Goal: Information Seeking & Learning: Learn about a topic

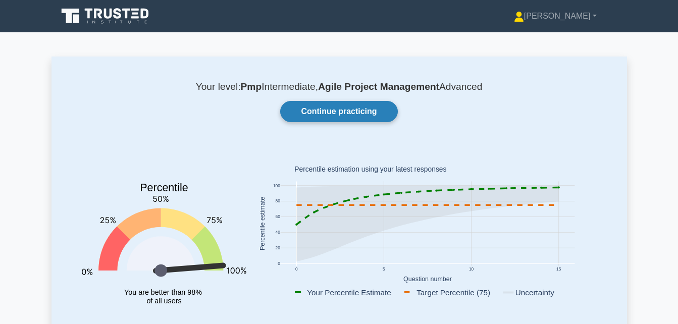
click at [333, 112] on link "Continue practicing" at bounding box center [338, 111] width 117 height 21
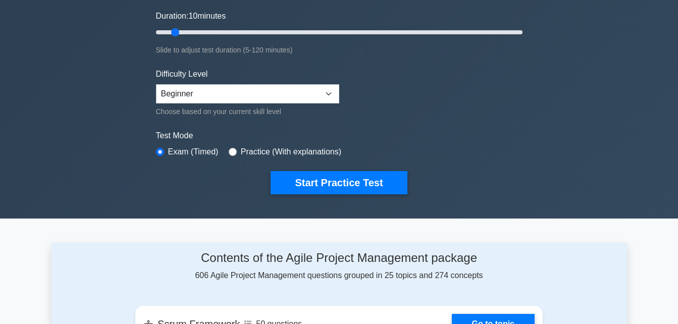
scroll to position [303, 0]
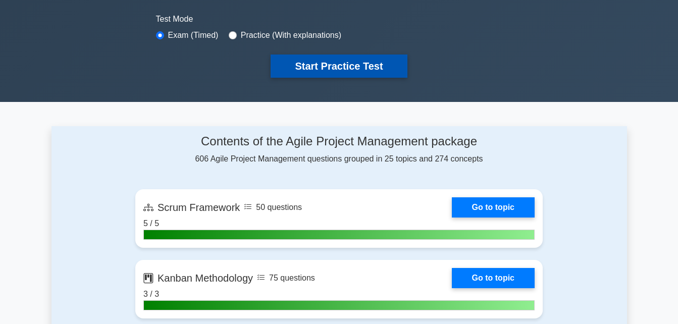
click at [340, 62] on button "Start Practice Test" at bounding box center [338, 65] width 136 height 23
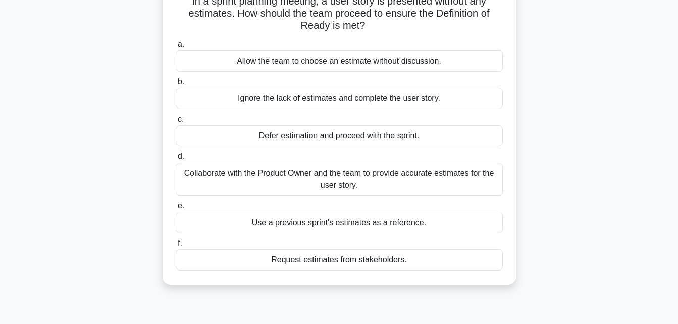
scroll to position [101, 0]
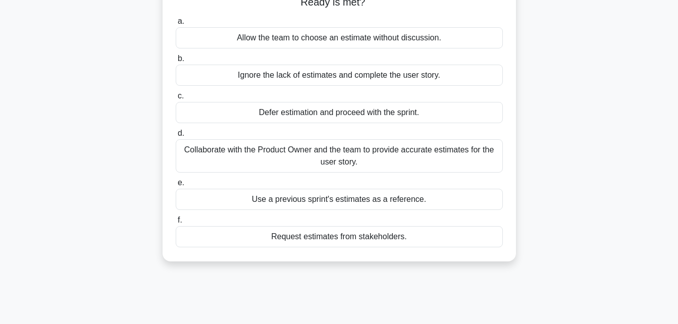
click at [390, 155] on div "Collaborate with the Product Owner and the team to provide accurate estimates f…" at bounding box center [339, 155] width 327 height 33
click at [176, 137] on input "d. Collaborate with the Product Owner and the team to provide accurate estimate…" at bounding box center [176, 133] width 0 height 7
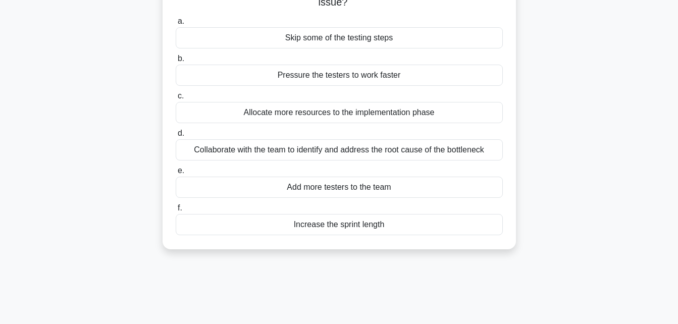
click at [246, 152] on div "Collaborate with the team to identify and address the root cause of the bottlen…" at bounding box center [339, 149] width 327 height 21
click at [176, 137] on input "d. Collaborate with the team to identify and address the root cause of the bott…" at bounding box center [176, 133] width 0 height 7
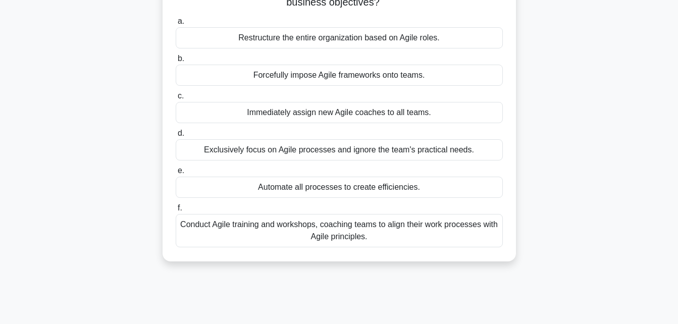
click at [266, 227] on div "Conduct Agile training and workshops, coaching teams to align their work proces…" at bounding box center [339, 230] width 327 height 33
click at [176, 211] on input "f. Conduct Agile training and workshops, coaching teams to align their work pro…" at bounding box center [176, 208] width 0 height 7
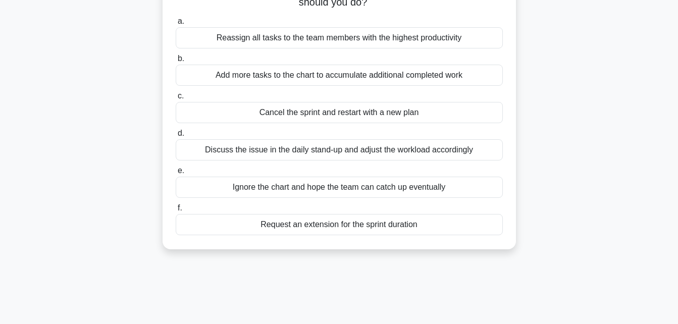
click at [256, 150] on div "Discuss the issue in the daily stand-up and adjust the workload accordingly" at bounding box center [339, 149] width 327 height 21
click at [176, 137] on input "d. Discuss the issue in the daily stand-up and adjust the workload accordingly" at bounding box center [176, 133] width 0 height 7
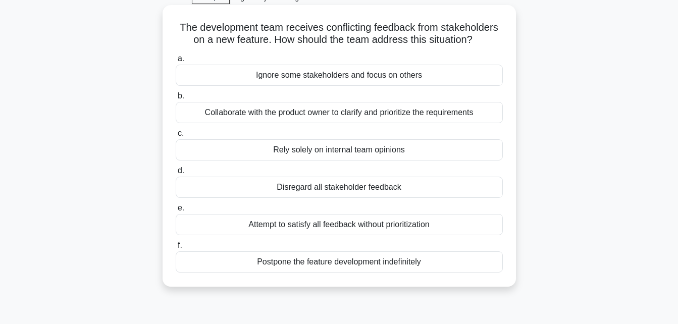
scroll to position [0, 0]
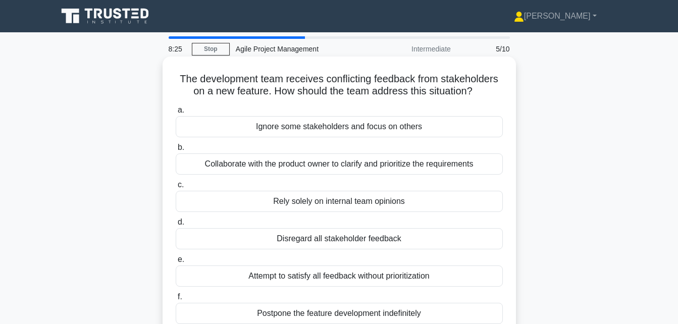
click at [323, 165] on div "Collaborate with the product owner to clarify and prioritize the requirements" at bounding box center [339, 163] width 327 height 21
click at [176, 151] on input "b. Collaborate with the product owner to clarify and prioritize the requirements" at bounding box center [176, 147] width 0 height 7
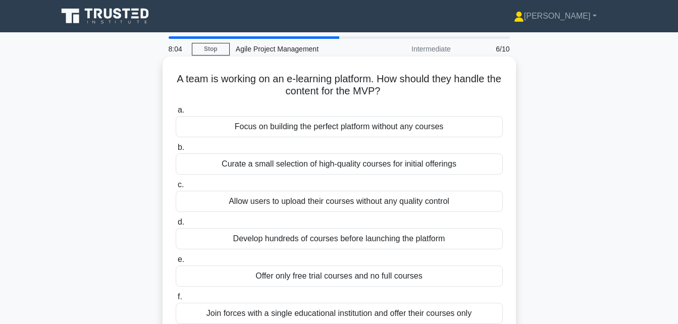
click at [272, 162] on div "Curate a small selection of high-quality courses for initial offerings" at bounding box center [339, 163] width 327 height 21
click at [176, 151] on input "b. Curate a small selection of high-quality courses for initial offerings" at bounding box center [176, 147] width 0 height 7
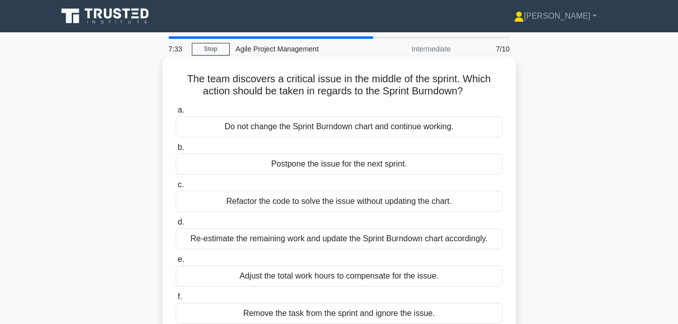
click at [389, 129] on div "Do not change the Sprint Burndown chart and continue working." at bounding box center [339, 126] width 327 height 21
click at [176, 114] on input "a. Do not change the Sprint Burndown chart and continue working." at bounding box center [176, 110] width 0 height 7
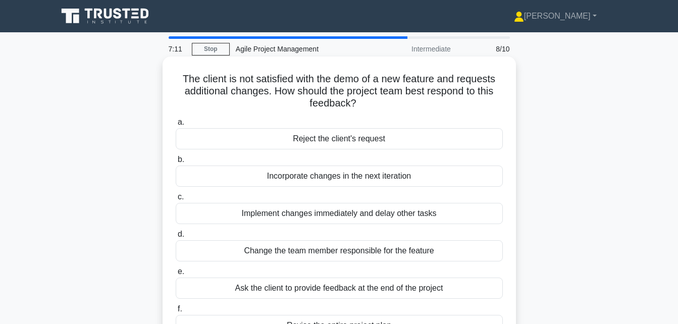
scroll to position [101, 0]
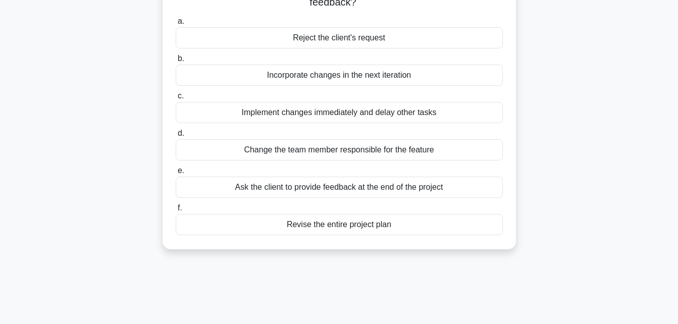
click at [285, 189] on div "Ask the client to provide feedback at the end of the project" at bounding box center [339, 187] width 327 height 21
click at [176, 174] on input "e. Ask the client to provide feedback at the end of the project" at bounding box center [176, 171] width 0 height 7
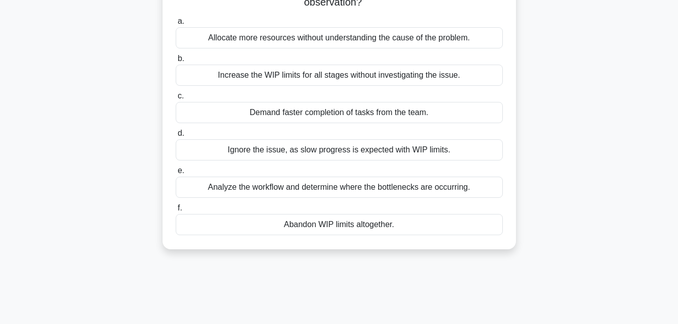
click at [271, 191] on div "Analyze the workflow and determine where the bottlenecks are occurring." at bounding box center [339, 187] width 327 height 21
click at [176, 174] on input "e. Analyze the workflow and determine where the bottlenecks are occurring." at bounding box center [176, 171] width 0 height 7
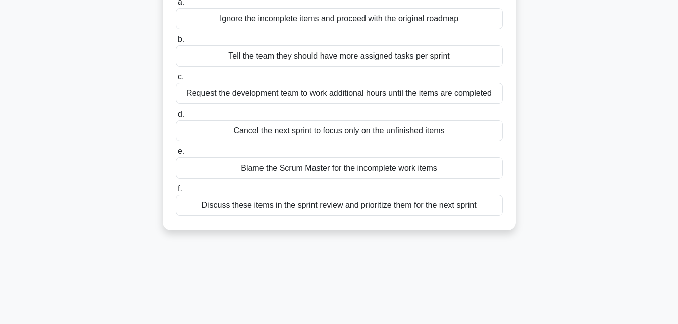
scroll to position [202, 0]
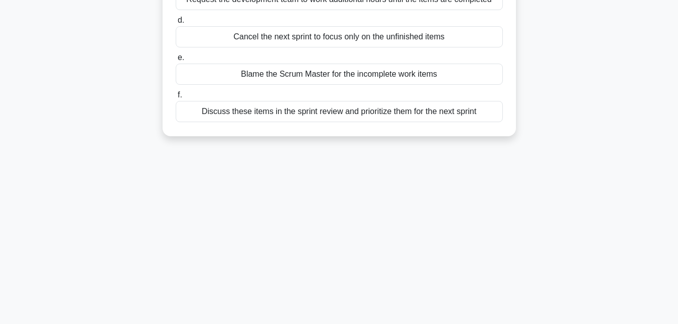
click at [289, 110] on div "Discuss these items in the sprint review and prioritize them for the next sprint" at bounding box center [339, 111] width 327 height 21
click at [176, 98] on input "f. Discuss these items in the sprint review and prioritize them for the next sp…" at bounding box center [176, 95] width 0 height 7
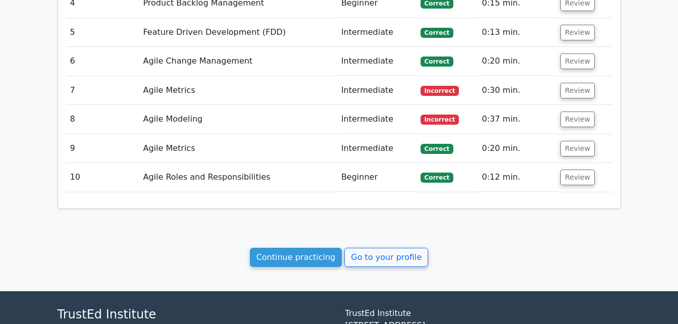
scroll to position [1009, 0]
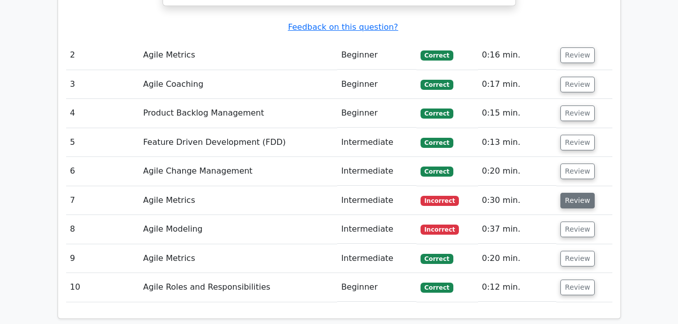
click at [573, 202] on button "Review" at bounding box center [577, 201] width 34 height 16
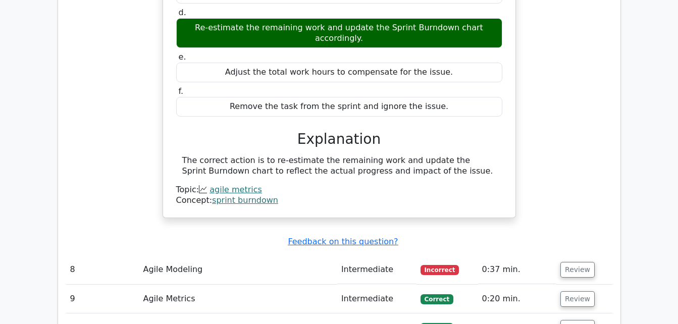
scroll to position [1413, 0]
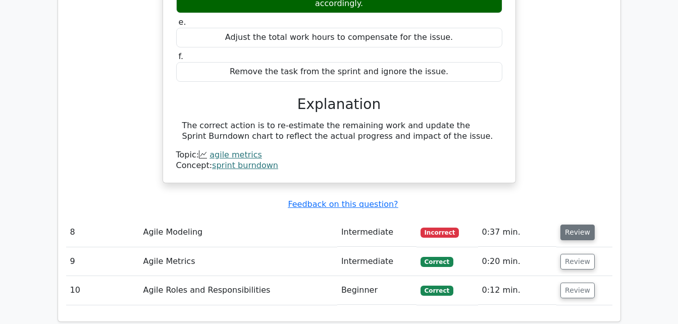
click at [574, 225] on button "Review" at bounding box center [577, 233] width 34 height 16
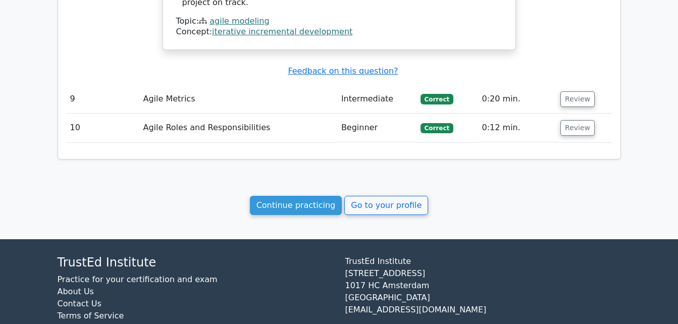
scroll to position [1994, 0]
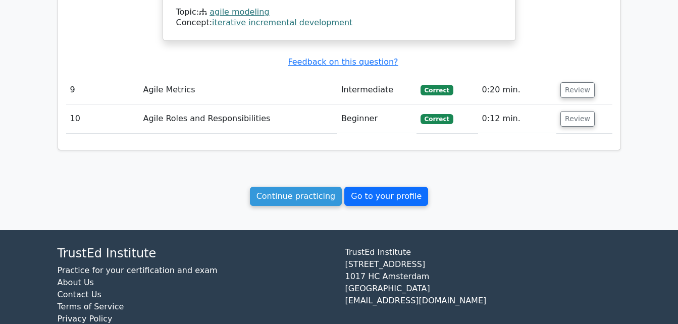
click at [380, 187] on link "Go to your profile" at bounding box center [386, 196] width 84 height 19
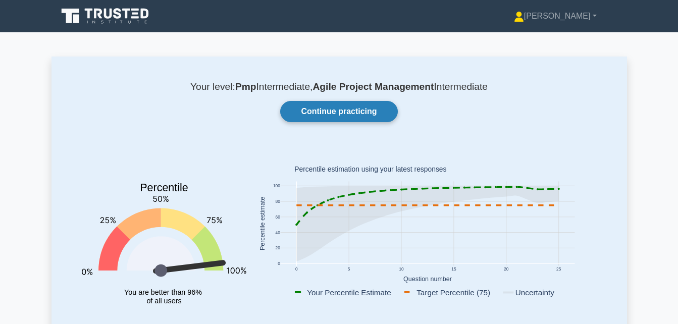
click at [350, 113] on link "Continue practicing" at bounding box center [338, 111] width 117 height 21
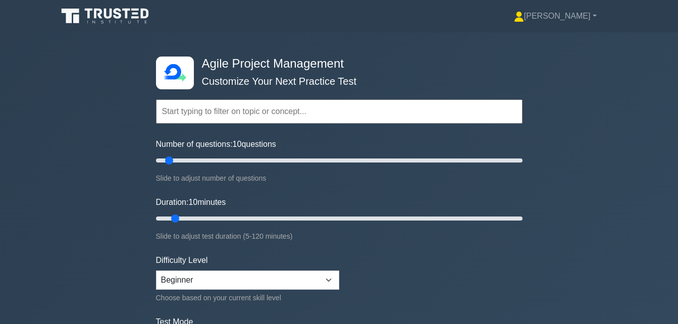
scroll to position [101, 0]
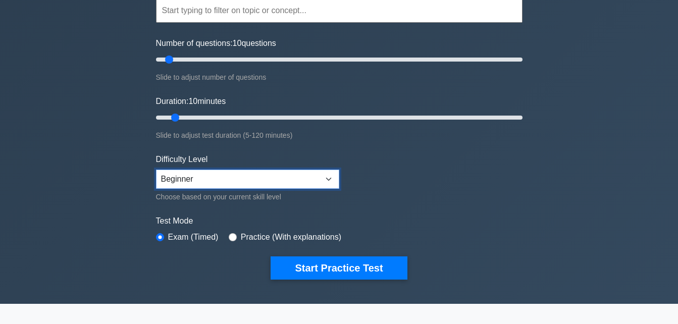
click at [329, 182] on select "Beginner Intermediate Expert" at bounding box center [247, 179] width 183 height 19
select select "intermediate"
click at [156, 170] on select "Beginner Intermediate Expert" at bounding box center [247, 179] width 183 height 19
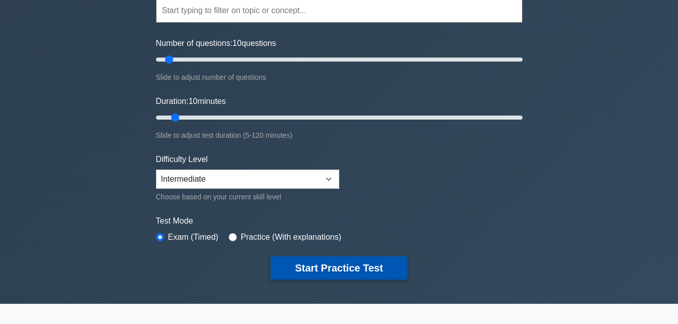
click at [355, 259] on button "Start Practice Test" at bounding box center [338, 267] width 136 height 23
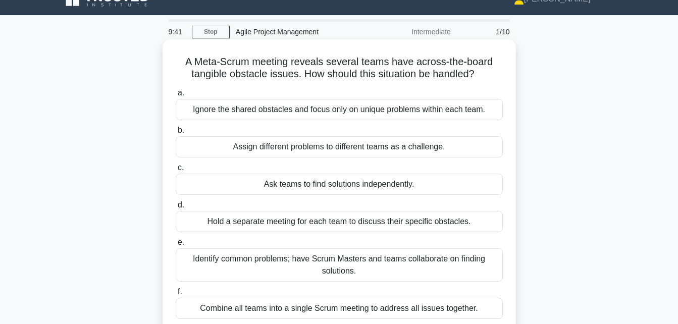
scroll to position [101, 0]
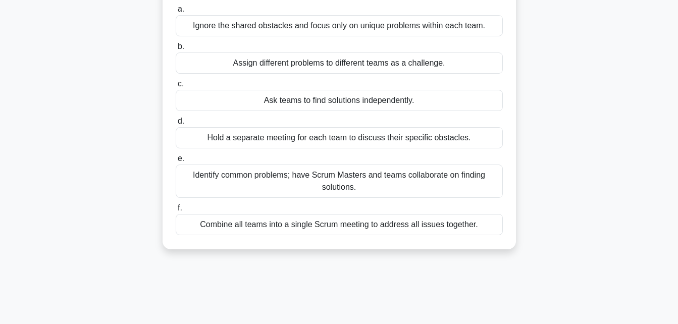
click at [355, 180] on div "Identify common problems; have Scrum Masters and teams collaborate on finding s…" at bounding box center [339, 181] width 327 height 33
click at [176, 162] on input "e. Identify common problems; have Scrum Masters and teams collaborate on findin…" at bounding box center [176, 158] width 0 height 7
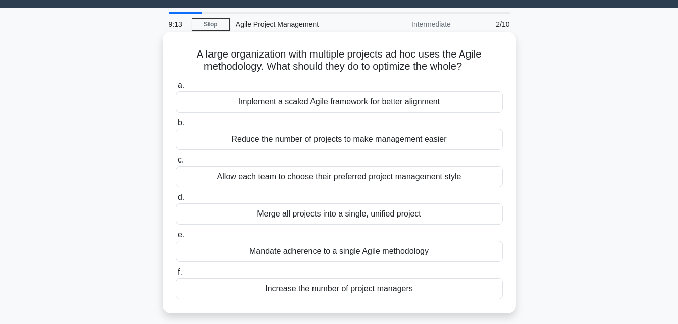
scroll to position [0, 0]
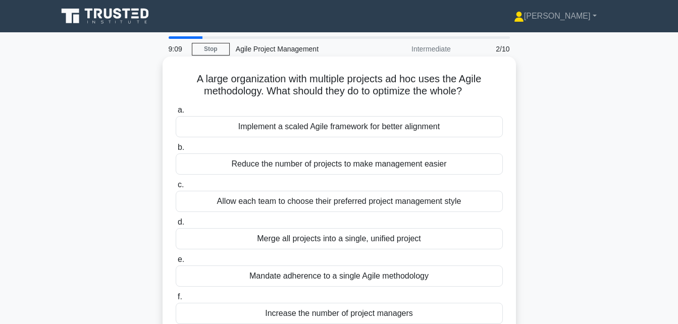
click at [289, 131] on div "Implement a scaled Agile framework for better alignment" at bounding box center [339, 126] width 327 height 21
click at [176, 114] on input "a. Implement a scaled Agile framework for better alignment" at bounding box center [176, 110] width 0 height 7
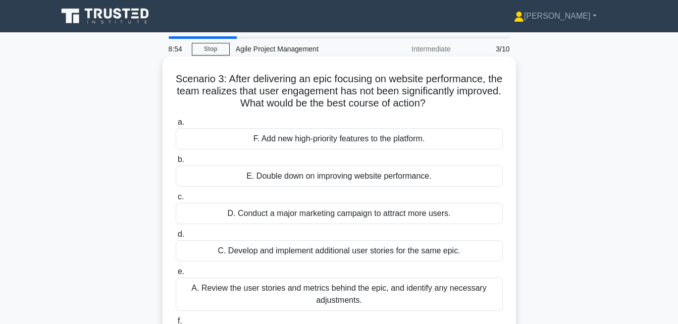
scroll to position [101, 0]
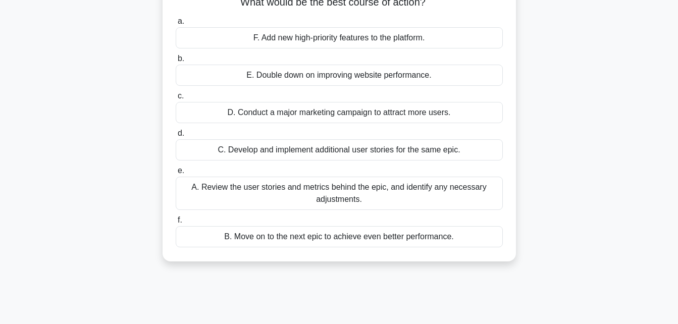
click at [250, 189] on div "A. Review the user stories and metrics behind the epic, and identify any necess…" at bounding box center [339, 193] width 327 height 33
click at [176, 174] on input "e. A. Review the user stories and metrics behind the epic, and identify any nec…" at bounding box center [176, 171] width 0 height 7
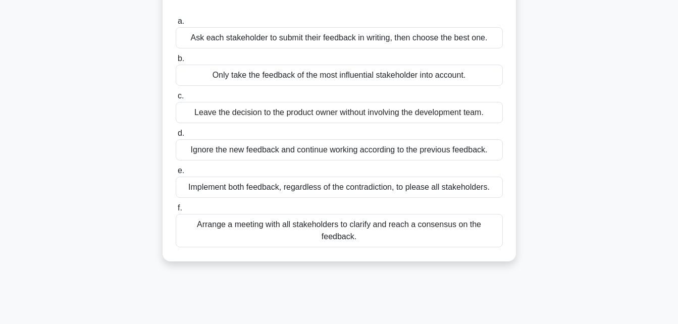
click at [264, 226] on div "Arrange a meeting with all stakeholders to clarify and reach a consensus on the…" at bounding box center [339, 230] width 327 height 33
click at [176, 211] on input "f. Arrange a meeting with all stakeholders to clarify and reach a consensus on …" at bounding box center [176, 208] width 0 height 7
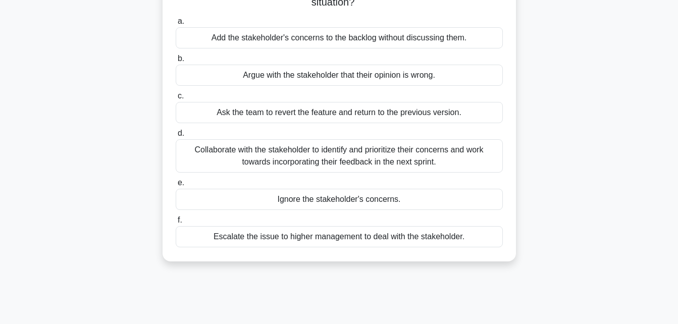
click at [275, 154] on div "Collaborate with the stakeholder to identify and prioritize their concerns and …" at bounding box center [339, 155] width 327 height 33
click at [176, 137] on input "d. Collaborate with the stakeholder to identify and prioritize their concerns a…" at bounding box center [176, 133] width 0 height 7
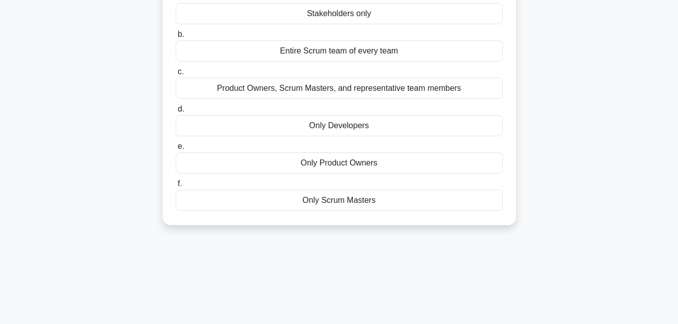
scroll to position [0, 0]
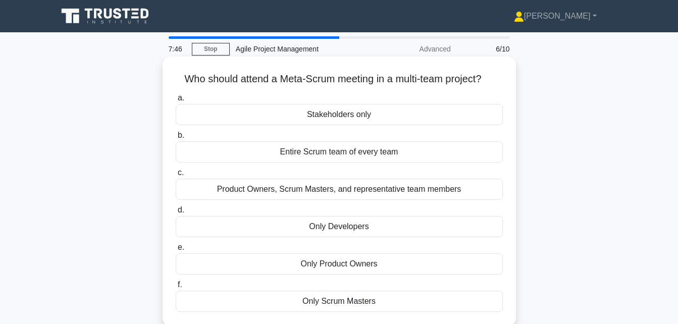
click at [350, 192] on div "Product Owners, Scrum Masters, and representative team members" at bounding box center [339, 189] width 327 height 21
click at [176, 176] on input "c. Product Owners, Scrum Masters, and representative team members" at bounding box center [176, 173] width 0 height 7
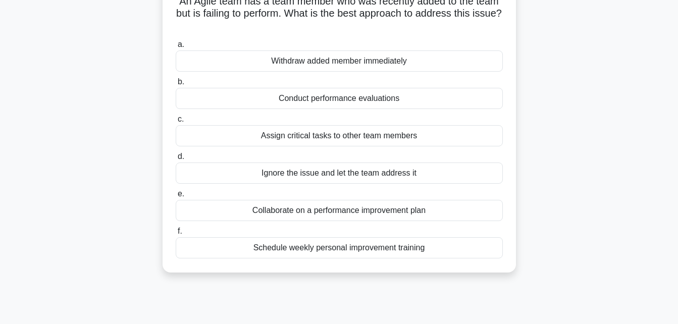
scroll to position [101, 0]
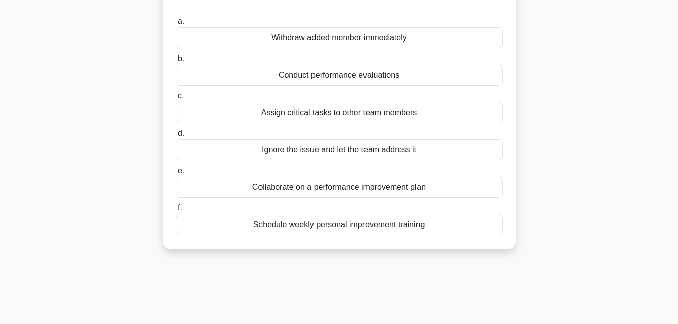
click at [378, 231] on div "Schedule weekly personal improvement training" at bounding box center [339, 224] width 327 height 21
click at [176, 211] on input "f. Schedule weekly personal improvement training" at bounding box center [176, 208] width 0 height 7
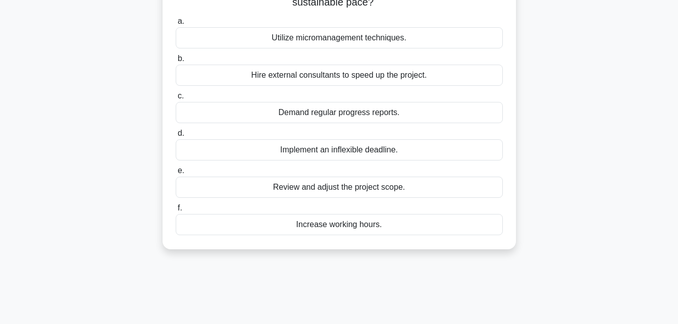
click at [308, 190] on div "Review and adjust the project scope." at bounding box center [339, 187] width 327 height 21
click at [176, 174] on input "e. Review and adjust the project scope." at bounding box center [176, 171] width 0 height 7
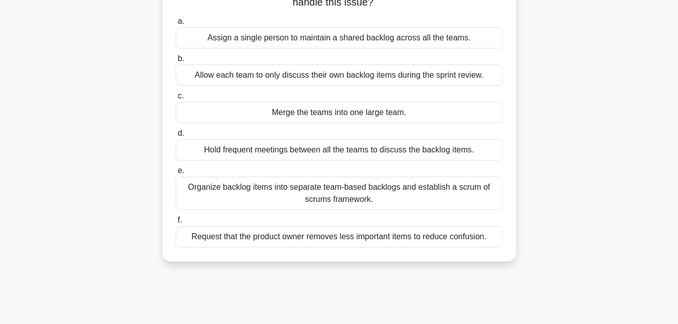
click at [337, 204] on div "Organize backlog items into separate team-based backlogs and establish a scrum …" at bounding box center [339, 193] width 327 height 33
click at [176, 174] on input "e. Organize backlog items into separate team-based backlogs and establish a scr…" at bounding box center [176, 171] width 0 height 7
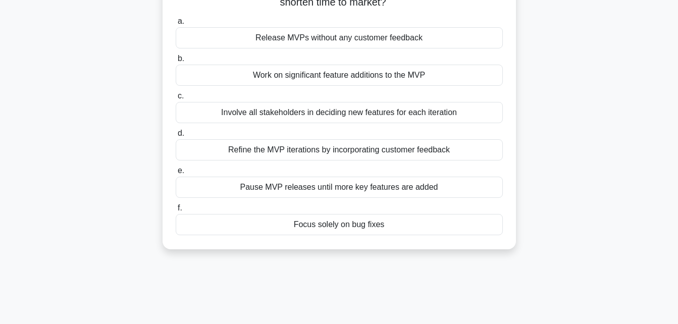
click at [288, 151] on div "Refine the MVP iterations by incorporating customer feedback" at bounding box center [339, 149] width 327 height 21
click at [176, 137] on input "d. Refine the MVP iterations by incorporating customer feedback" at bounding box center [176, 133] width 0 height 7
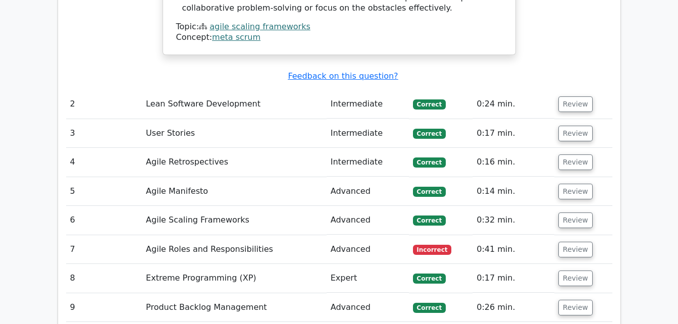
scroll to position [1110, 0]
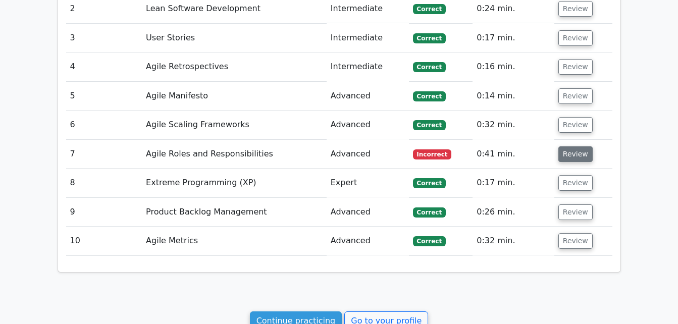
click at [578, 146] on button "Review" at bounding box center [575, 154] width 34 height 16
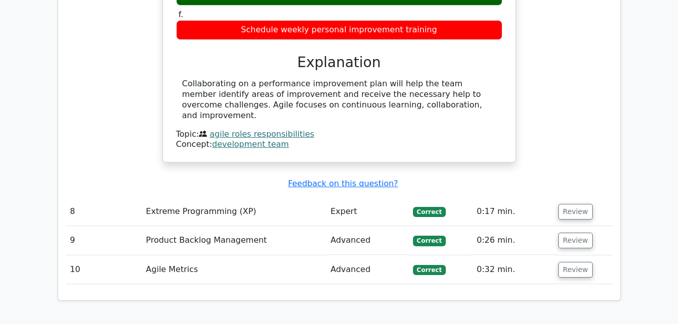
scroll to position [1529, 0]
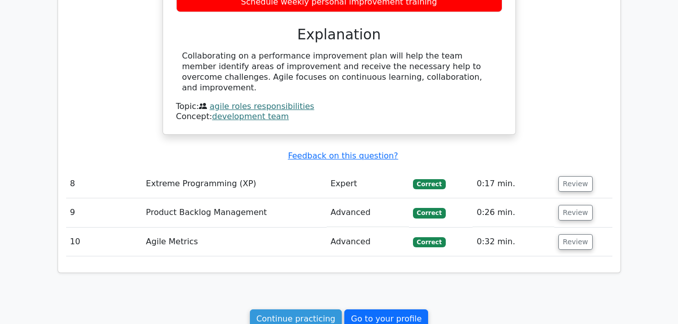
click at [389, 309] on link "Go to your profile" at bounding box center [386, 318] width 84 height 19
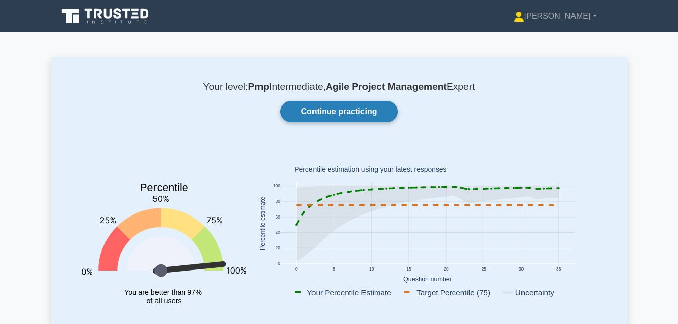
click at [319, 110] on link "Continue practicing" at bounding box center [338, 111] width 117 height 21
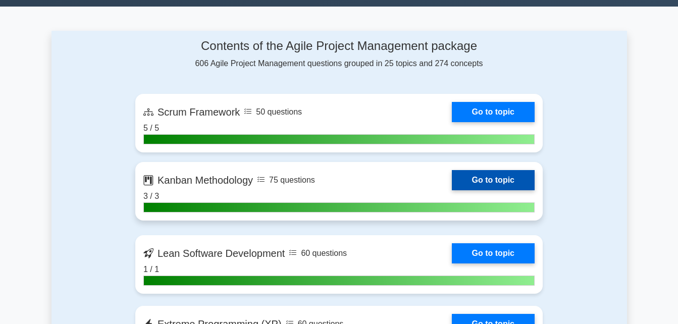
scroll to position [505, 0]
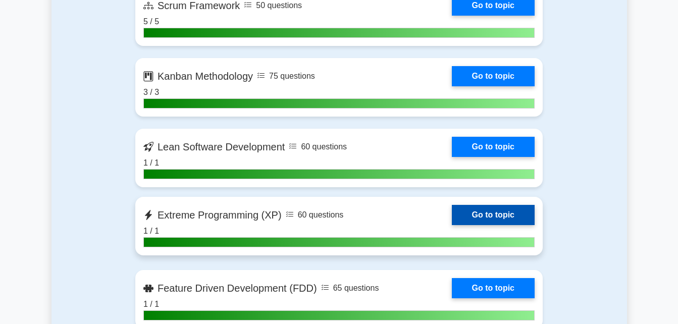
click at [495, 211] on link "Go to topic" at bounding box center [493, 215] width 83 height 20
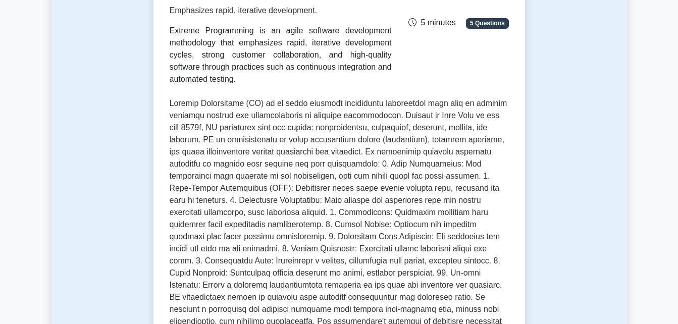
scroll to position [101, 0]
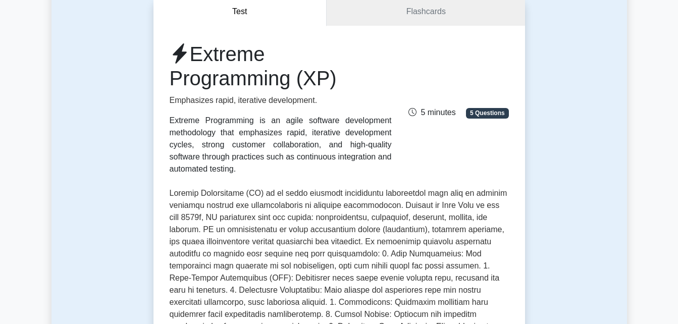
click at [303, 132] on div "Extreme Programming is an agile software development methodology that emphasize…" at bounding box center [281, 145] width 222 height 61
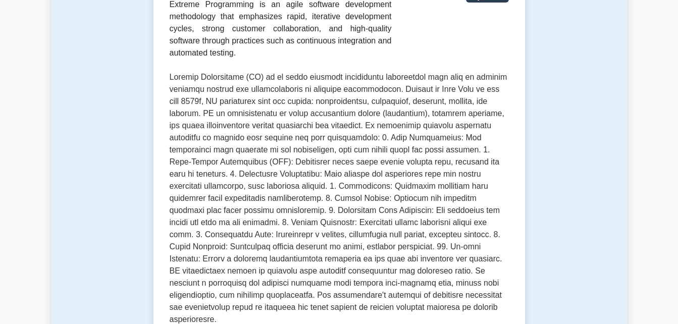
scroll to position [223, 0]
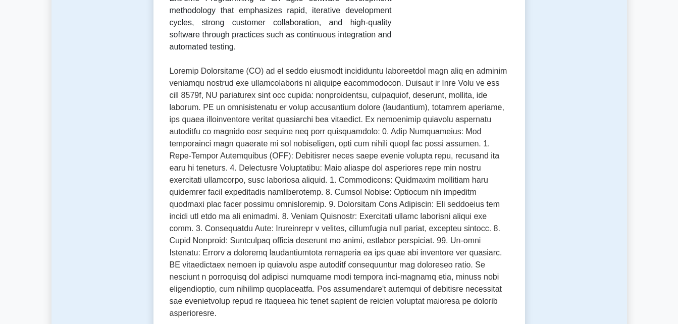
click at [421, 95] on p at bounding box center [339, 192] width 339 height 254
click at [447, 95] on p at bounding box center [339, 192] width 339 height 254
click at [481, 96] on p at bounding box center [339, 192] width 339 height 254
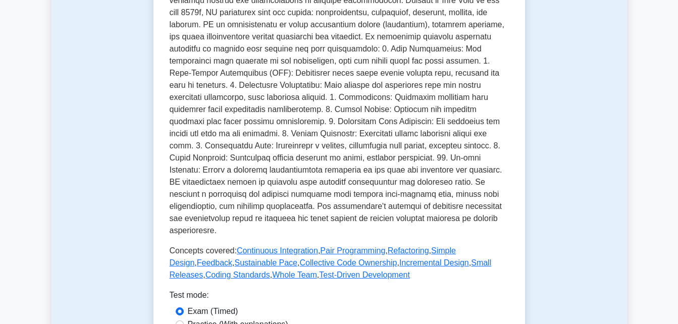
scroll to position [425, 0]
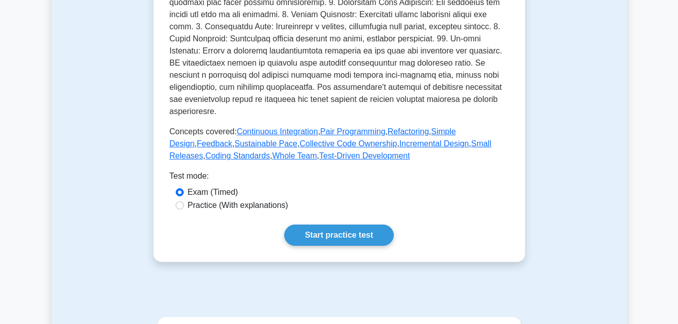
click at [196, 199] on label "Practice (With explanations)" at bounding box center [238, 205] width 100 height 12
click at [184, 201] on input "Practice (With explanations)" at bounding box center [180, 205] width 8 height 8
radio input "true"
click at [332, 226] on link "Start practice test" at bounding box center [339, 235] width 110 height 21
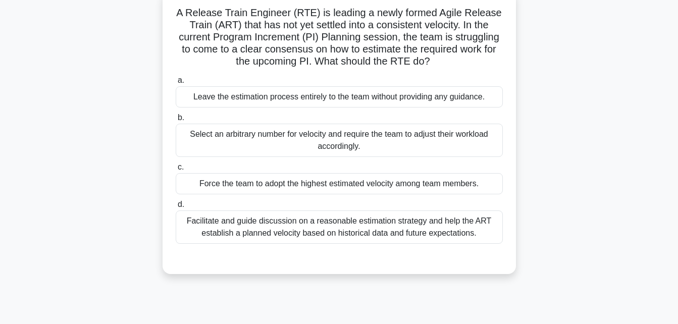
scroll to position [101, 0]
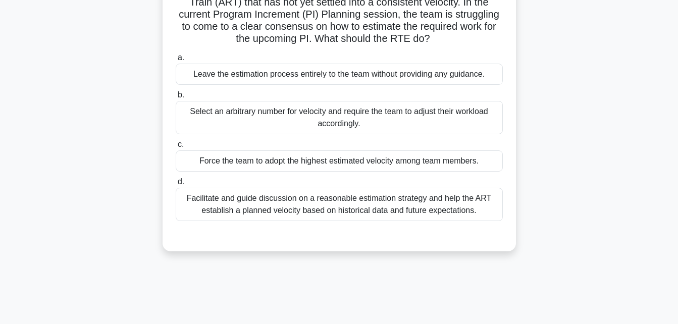
click at [236, 204] on div "Facilitate and guide discussion on a reasonable estimation strategy and help th…" at bounding box center [339, 204] width 327 height 33
click at [176, 185] on input "d. Facilitate and guide discussion on a reasonable estimation strategy and help…" at bounding box center [176, 182] width 0 height 7
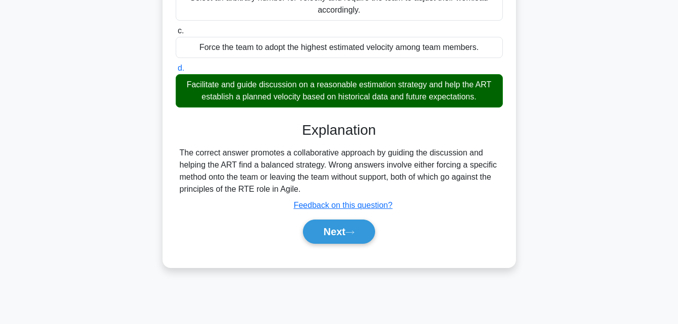
scroll to position [221, 0]
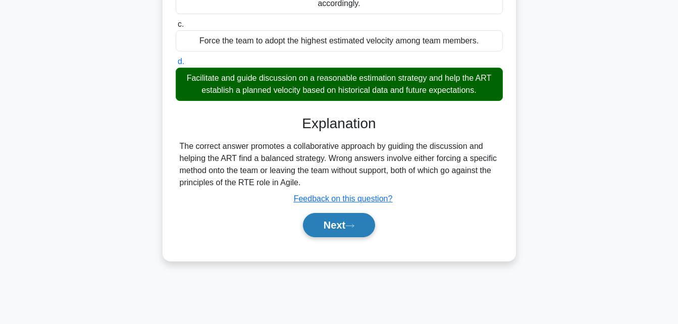
click at [337, 222] on button "Next" at bounding box center [339, 225] width 72 height 24
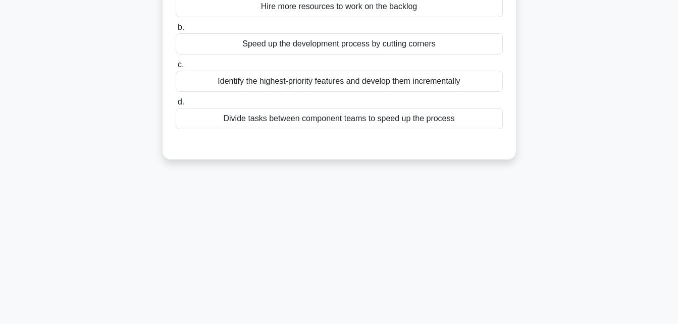
scroll to position [19, 0]
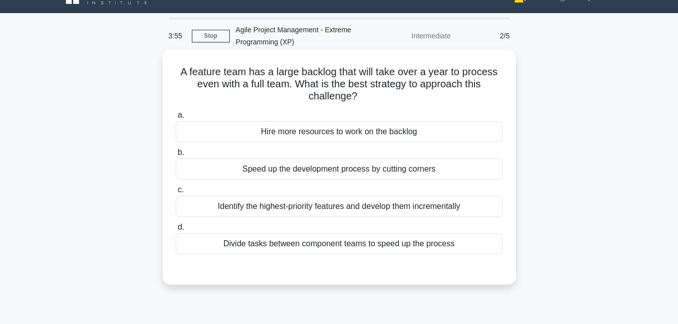
click at [299, 202] on div "Identify the highest-priority features and develop them incrementally" at bounding box center [339, 206] width 327 height 21
click at [176, 193] on input "c. Identify the highest-priority features and develop them incrementally" at bounding box center [176, 190] width 0 height 7
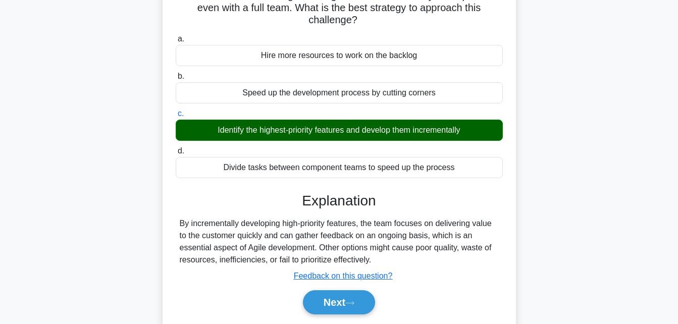
scroll to position [120, 0]
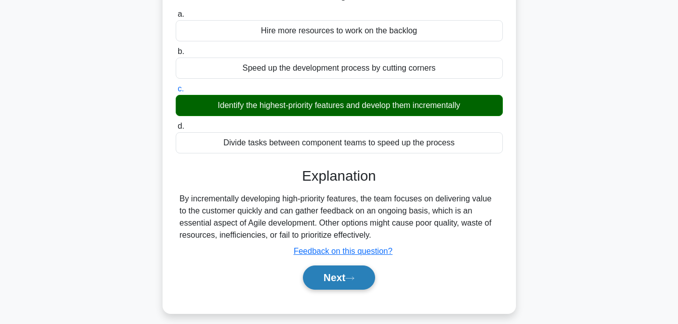
click at [333, 281] on button "Next" at bounding box center [339, 277] width 72 height 24
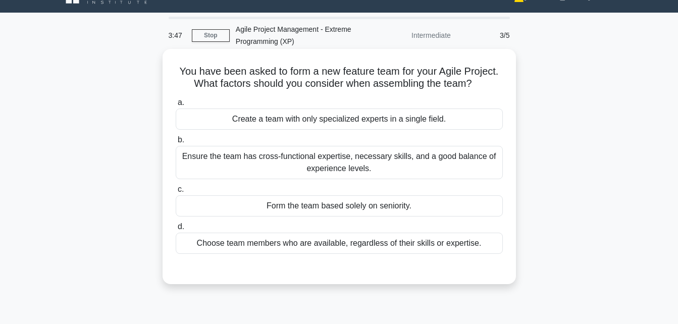
scroll to position [19, 0]
click at [311, 158] on div "Ensure the team has cross-functional expertise, necessary skills, and a good ba…" at bounding box center [339, 162] width 327 height 33
click at [176, 144] on input "b. Ensure the team has cross-functional expertise, necessary skills, and a good…" at bounding box center [176, 140] width 0 height 7
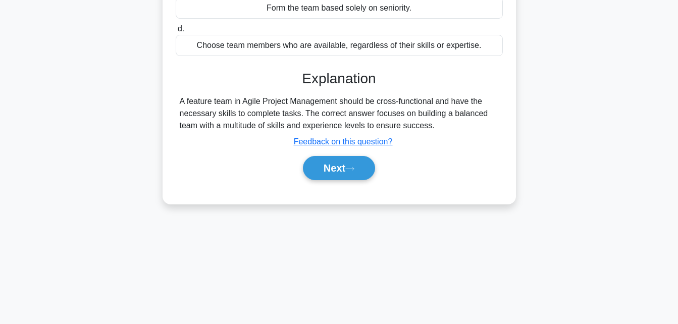
scroll to position [221, 0]
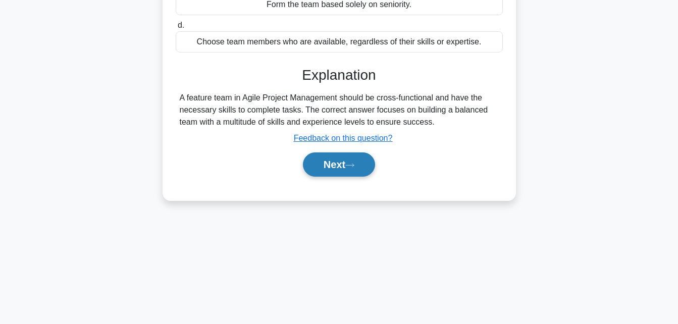
click at [331, 169] on button "Next" at bounding box center [339, 164] width 72 height 24
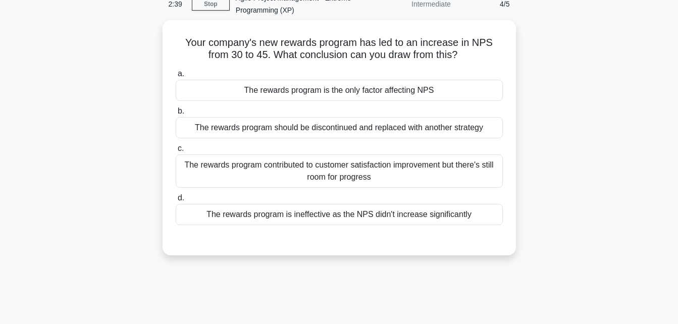
scroll to position [0, 0]
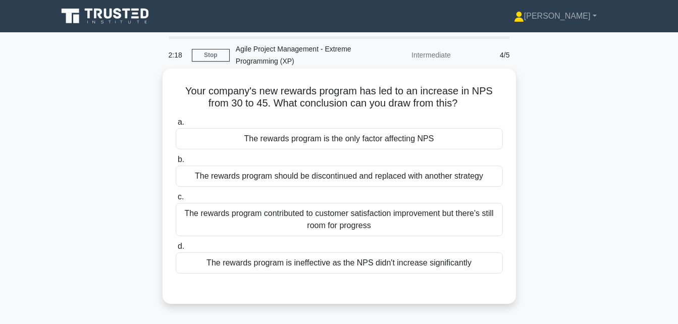
click at [367, 219] on div "The rewards program contributed to customer satisfaction improvement but there'…" at bounding box center [339, 219] width 327 height 33
click at [176, 200] on input "c. The rewards program contributed to customer satisfaction improvement but the…" at bounding box center [176, 197] width 0 height 7
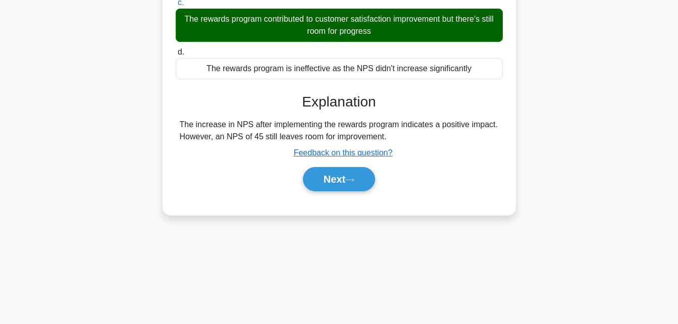
scroll to position [202, 0]
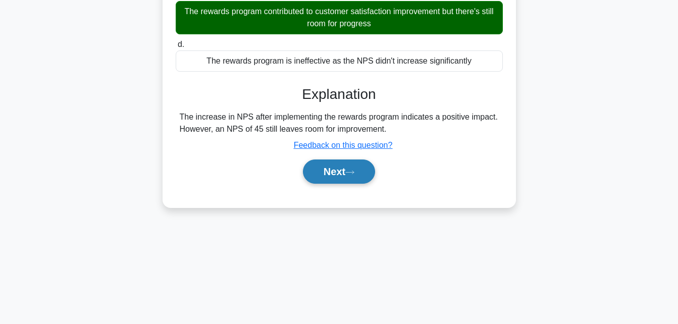
click at [351, 172] on icon at bounding box center [349, 173] width 9 height 6
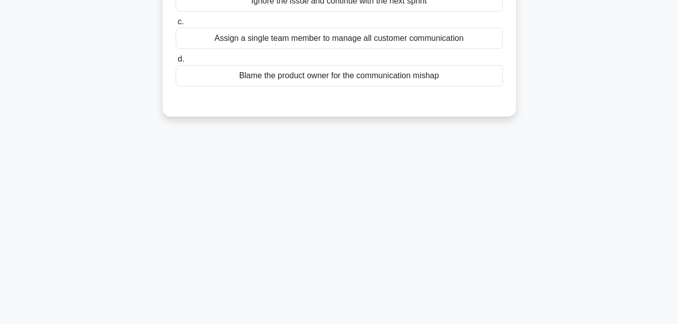
scroll to position [0, 0]
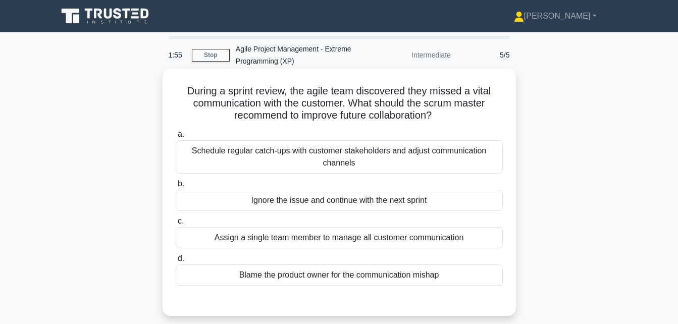
click at [244, 150] on div "Schedule regular catch-ups with customer stakeholders and adjust communication …" at bounding box center [339, 156] width 327 height 33
click at [176, 138] on input "a. Schedule regular catch-ups with customer stakeholders and adjust communicati…" at bounding box center [176, 134] width 0 height 7
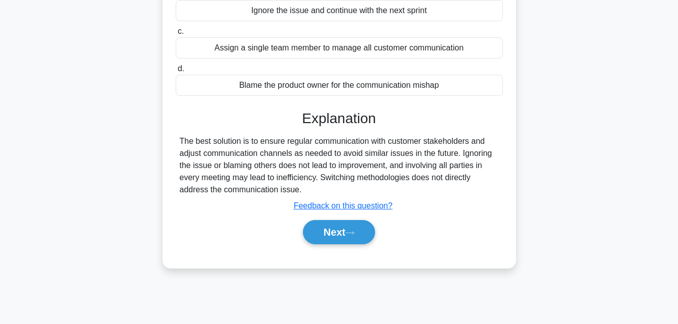
scroll to position [202, 0]
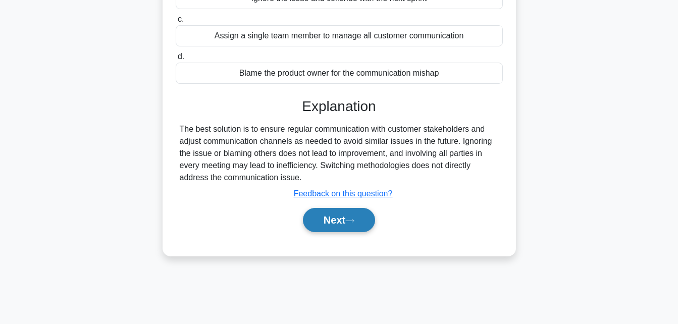
click at [319, 221] on button "Next" at bounding box center [339, 220] width 72 height 24
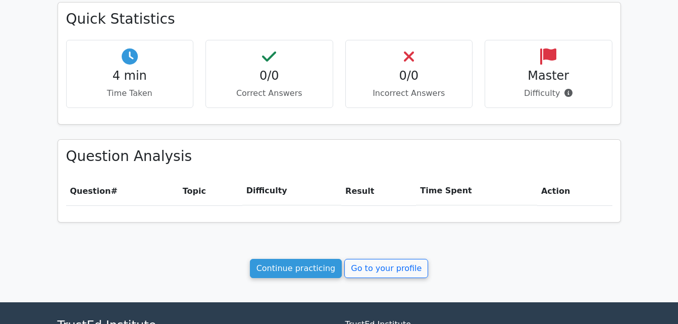
scroll to position [404, 0]
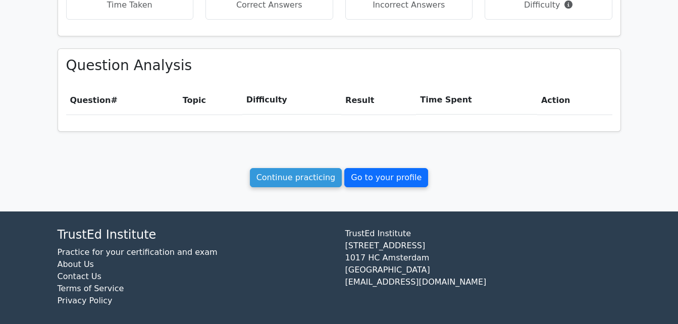
click at [381, 178] on link "Go to your profile" at bounding box center [386, 177] width 84 height 19
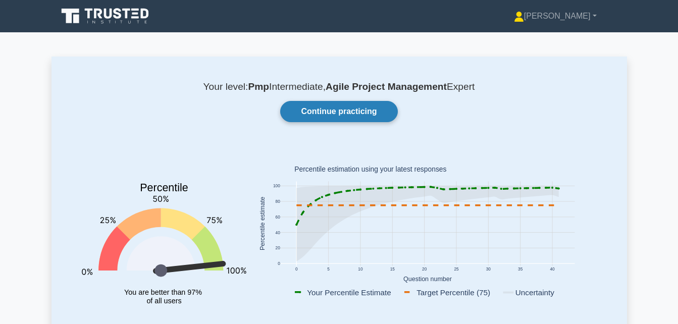
click at [329, 109] on link "Continue practicing" at bounding box center [338, 111] width 117 height 21
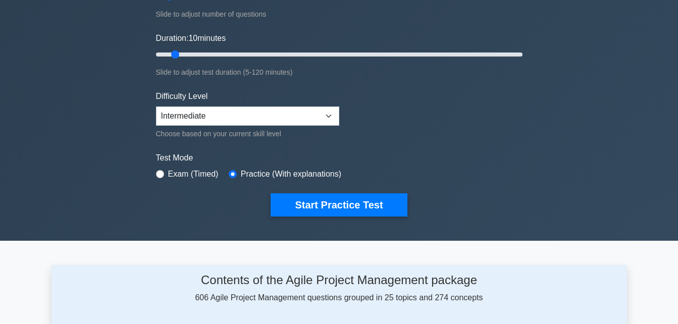
scroll to position [202, 0]
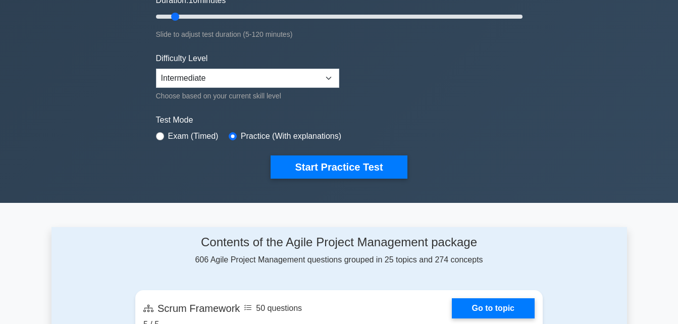
click at [163, 133] on div "Exam (Timed)" at bounding box center [187, 136] width 63 height 12
click at [157, 137] on input "radio" at bounding box center [160, 136] width 8 height 8
radio input "true"
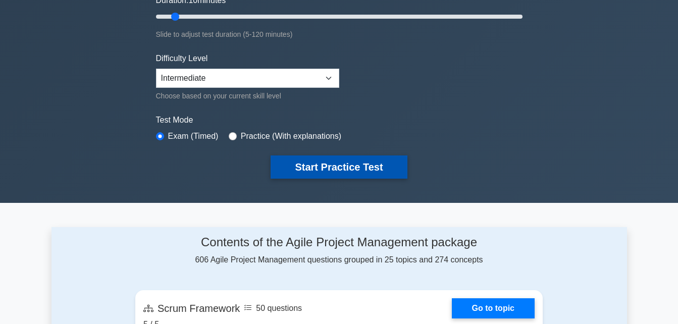
click at [335, 169] on button "Start Practice Test" at bounding box center [338, 166] width 136 height 23
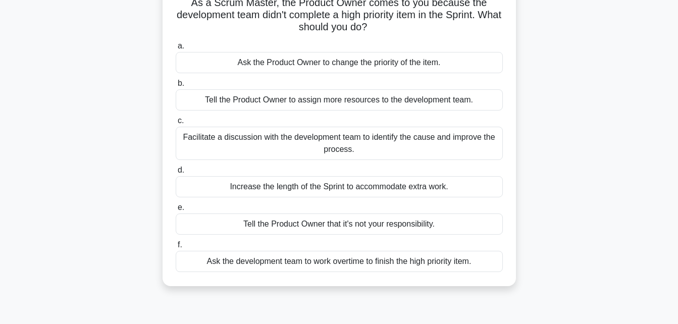
scroll to position [101, 0]
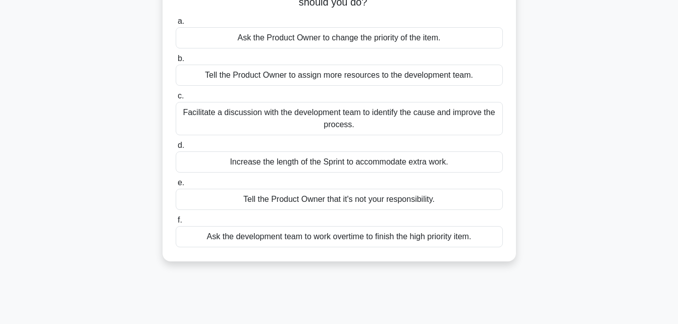
click at [270, 116] on div "Facilitate a discussion with the development team to identify the cause and imp…" at bounding box center [339, 118] width 327 height 33
click at [176, 99] on input "c. Facilitate a discussion with the development team to identify the cause and …" at bounding box center [176, 96] width 0 height 7
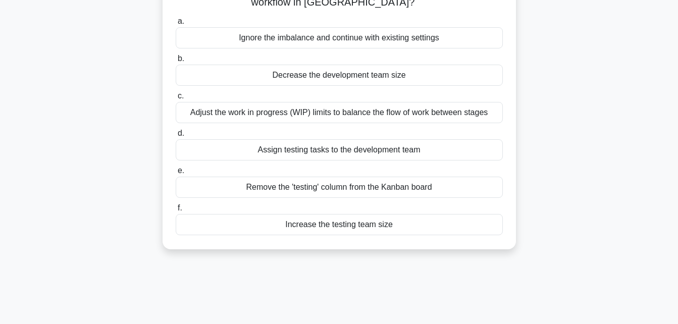
click at [259, 116] on div "Adjust the work in progress (WIP) limits to balance the flow of work between st…" at bounding box center [339, 112] width 327 height 21
click at [176, 99] on input "c. Adjust the work in progress (WIP) limits to balance the flow of work between…" at bounding box center [176, 96] width 0 height 7
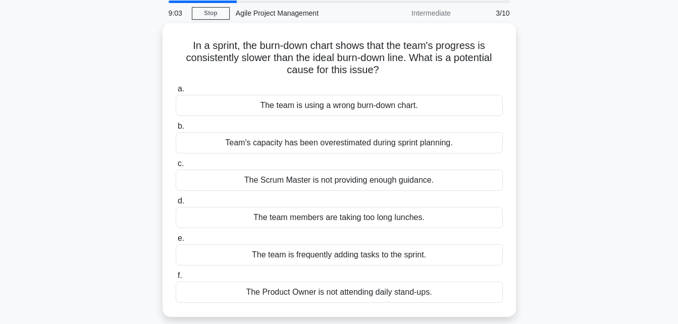
scroll to position [36, 0]
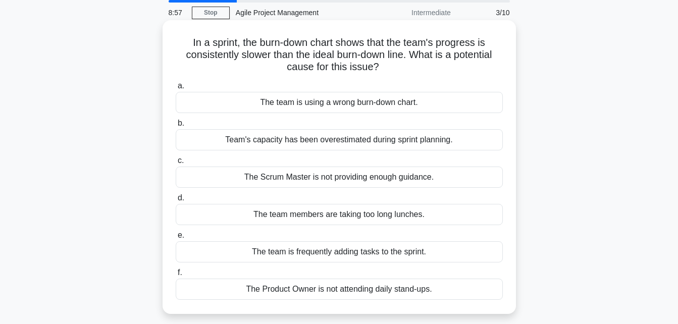
click at [338, 141] on div "Team's capacity has been overestimated during sprint planning." at bounding box center [339, 139] width 327 height 21
click at [176, 127] on input "b. Team's capacity has been overestimated during sprint planning." at bounding box center [176, 123] width 0 height 7
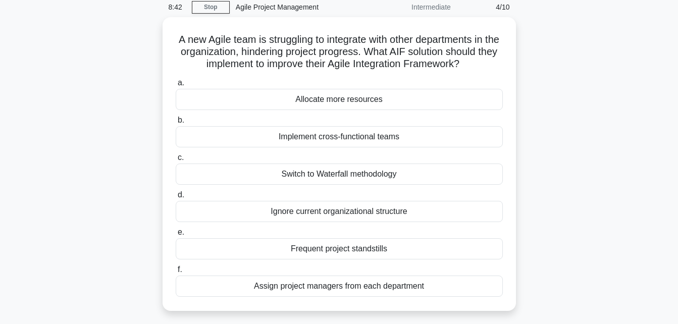
scroll to position [41, 0]
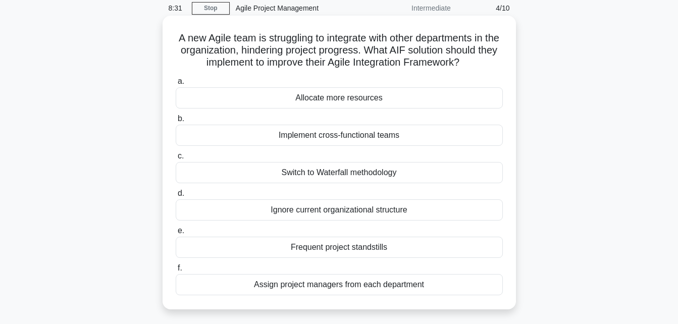
click at [284, 138] on div "Implement cross-functional teams" at bounding box center [339, 135] width 327 height 21
click at [176, 122] on input "b. Implement cross-functional teams" at bounding box center [176, 119] width 0 height 7
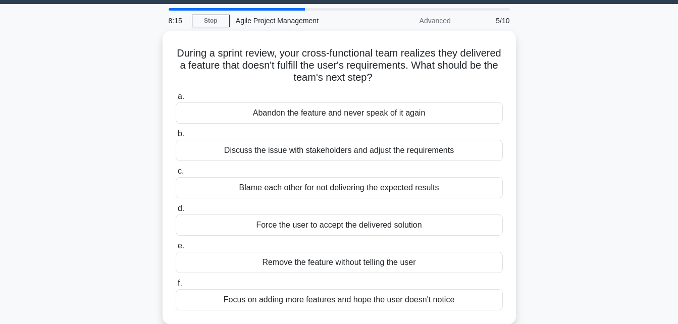
scroll to position [35, 0]
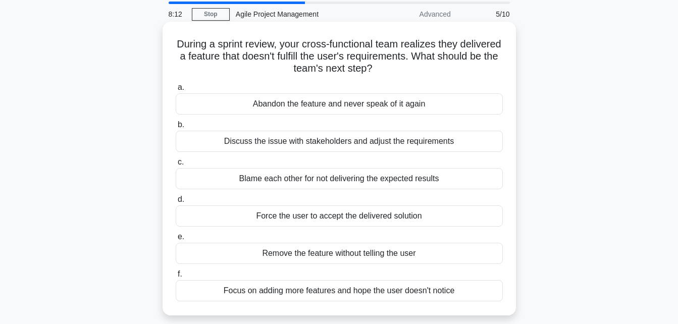
click at [249, 144] on div "Discuss the issue with stakeholders and adjust the requirements" at bounding box center [339, 141] width 327 height 21
click at [176, 128] on input "b. Discuss the issue with stakeholders and adjust the requirements" at bounding box center [176, 125] width 0 height 7
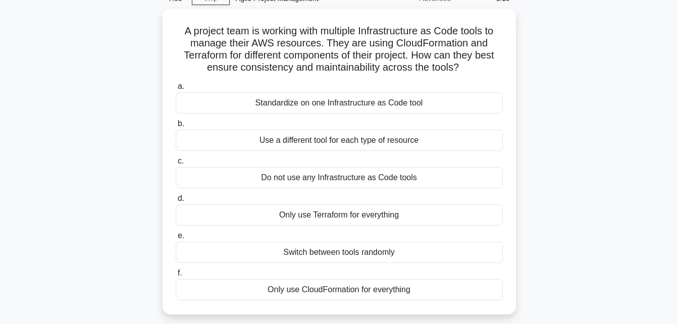
scroll to position [60, 0]
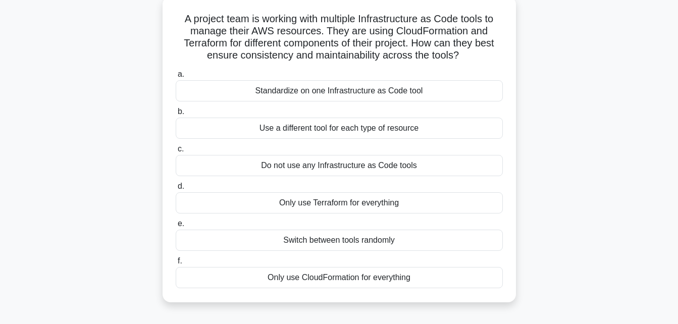
click at [298, 131] on div "Use a different tool for each type of resource" at bounding box center [339, 128] width 327 height 21
click at [176, 115] on input "b. Use a different tool for each type of resource" at bounding box center [176, 111] width 0 height 7
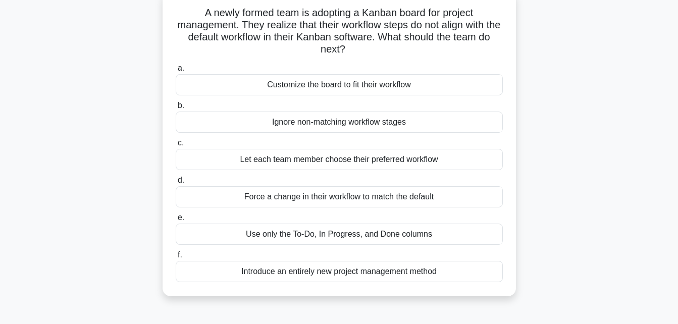
scroll to position [71, 0]
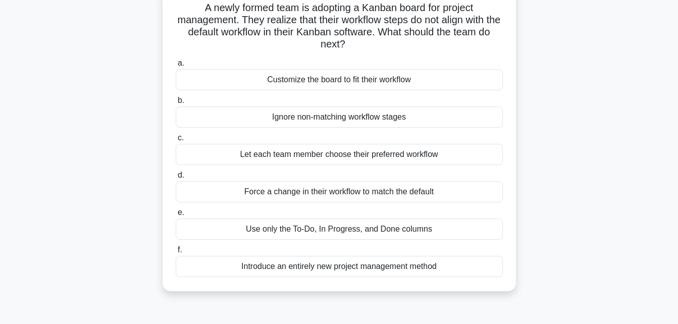
click at [312, 78] on div "Customize the board to fit their workflow" at bounding box center [339, 79] width 327 height 21
click at [176, 67] on input "a. Customize the board to fit their workflow" at bounding box center [176, 63] width 0 height 7
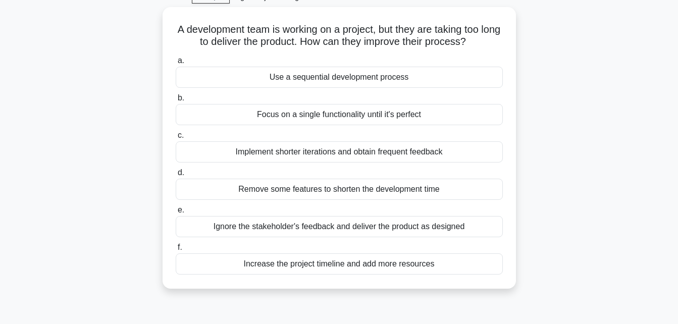
scroll to position [54, 0]
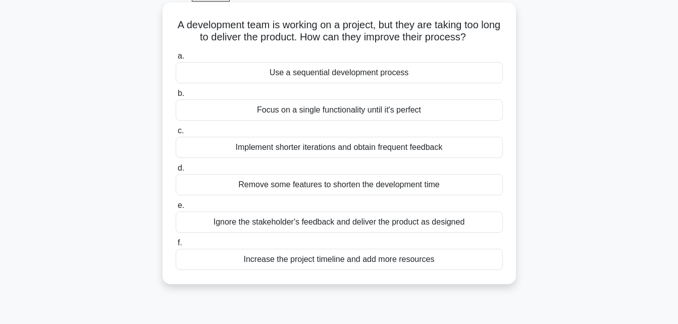
click at [325, 154] on div "Implement shorter iterations and obtain frequent feedback" at bounding box center [339, 147] width 327 height 21
click at [176, 134] on input "c. Implement shorter iterations and obtain frequent feedback" at bounding box center [176, 131] width 0 height 7
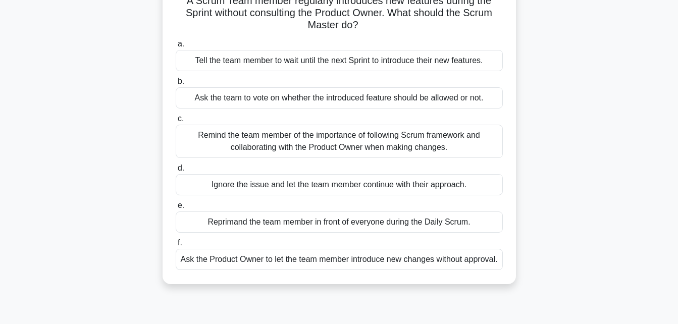
scroll to position [101, 0]
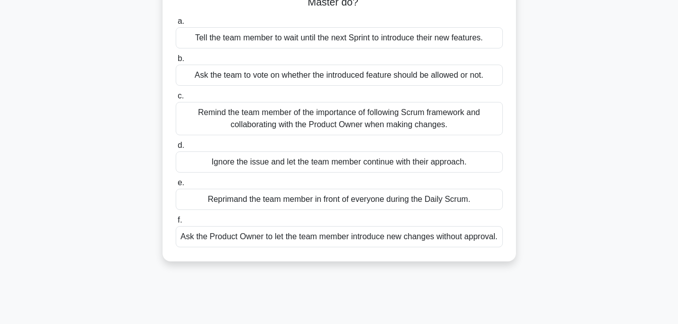
click at [325, 123] on div "Remind the team member of the importance of following Scrum framework and colla…" at bounding box center [339, 118] width 327 height 33
click at [176, 99] on input "c. Remind the team member of the importance of following Scrum framework and co…" at bounding box center [176, 96] width 0 height 7
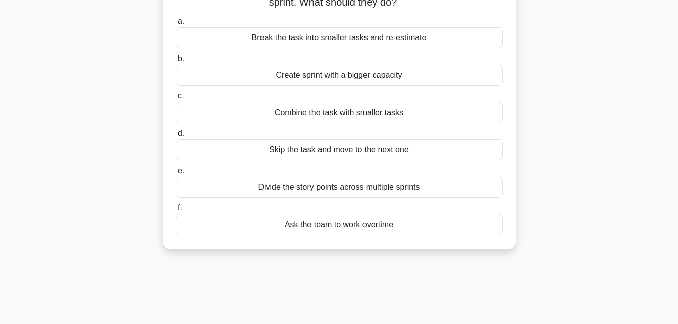
click at [326, 189] on div "Divide the story points across multiple sprints" at bounding box center [339, 187] width 327 height 21
click at [176, 174] on input "e. Divide the story points across multiple sprints" at bounding box center [176, 171] width 0 height 7
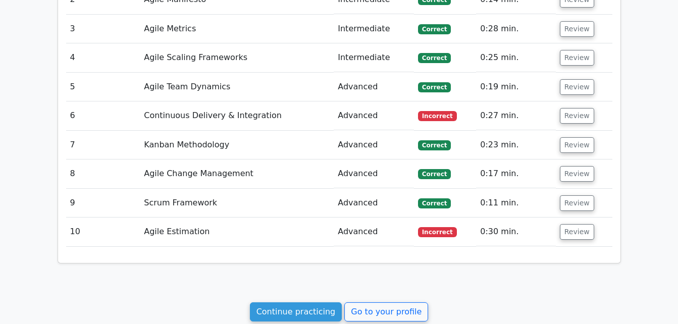
scroll to position [1094, 0]
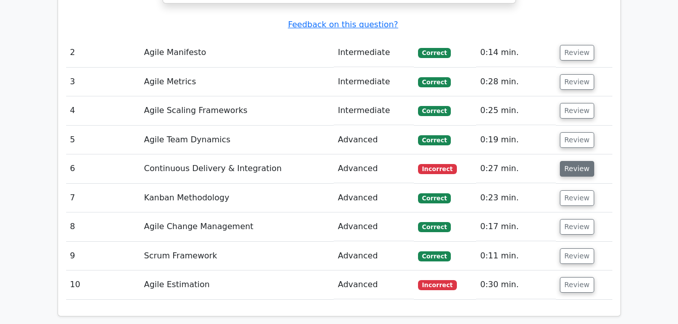
click at [578, 170] on button "Review" at bounding box center [577, 169] width 34 height 16
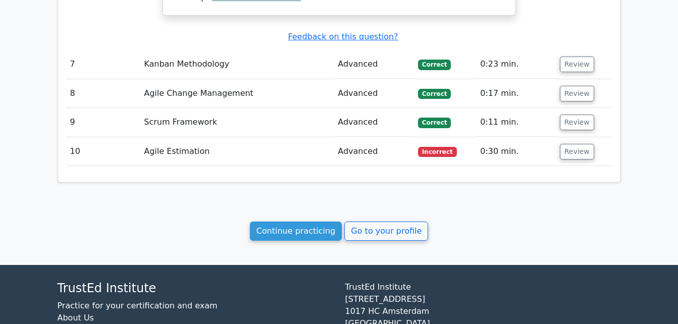
scroll to position [1598, 0]
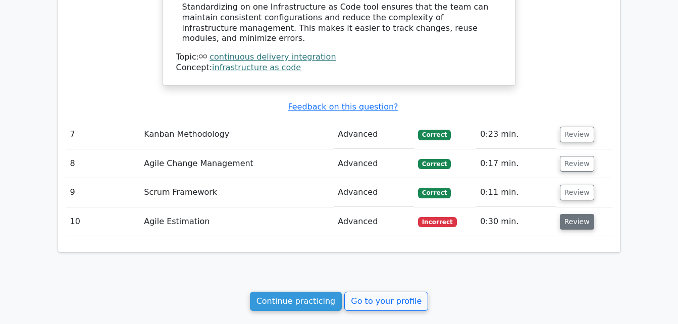
click at [585, 214] on button "Review" at bounding box center [577, 222] width 34 height 16
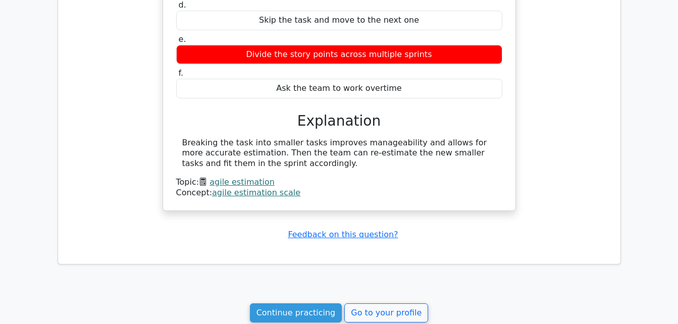
scroll to position [2103, 0]
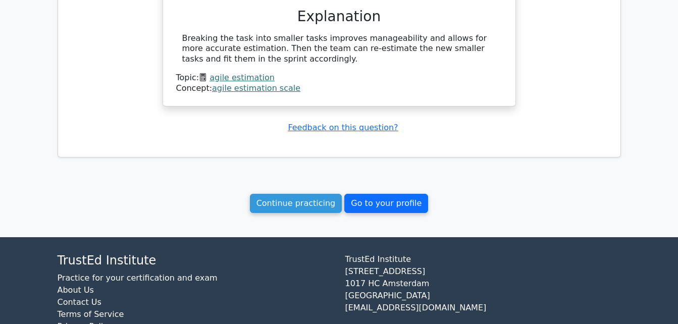
click at [384, 194] on link "Go to your profile" at bounding box center [386, 203] width 84 height 19
